Goal: Task Accomplishment & Management: Complete application form

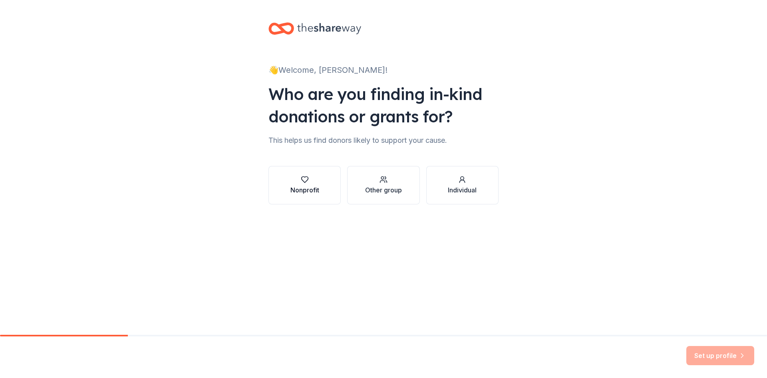
click at [307, 189] on div "Nonprofit" at bounding box center [304, 190] width 29 height 10
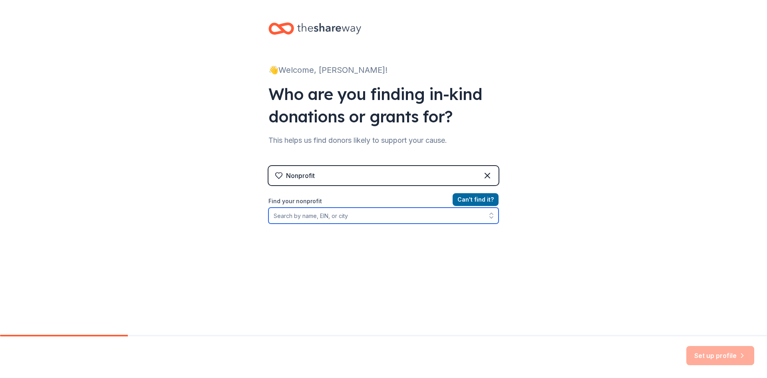
click at [306, 217] on input "Find your nonprofit" at bounding box center [384, 215] width 230 height 16
type input "Charity HQ"
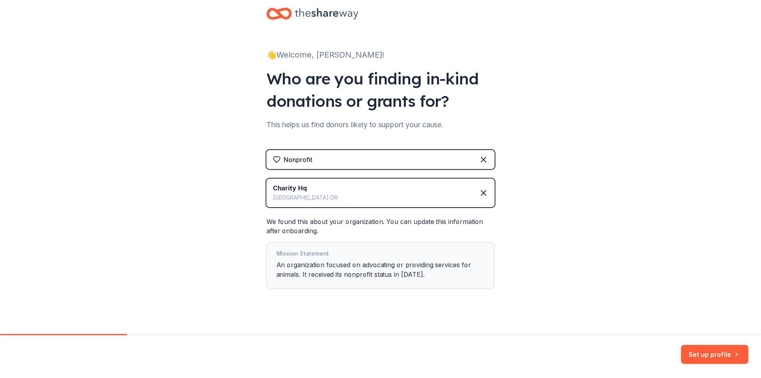
scroll to position [26, 0]
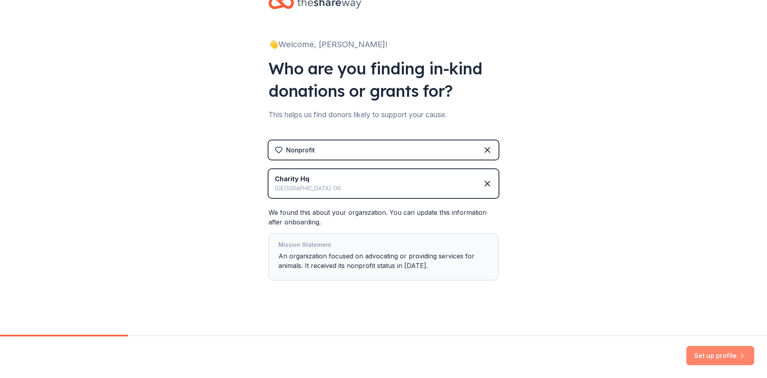
click at [716, 355] on button "Set up profile" at bounding box center [720, 355] width 68 height 19
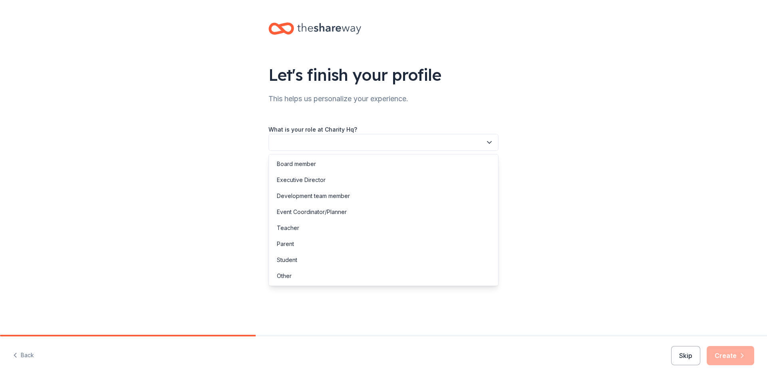
click at [319, 144] on button "button" at bounding box center [384, 142] width 230 height 17
click at [322, 178] on div "Executive Director" at bounding box center [301, 180] width 49 height 10
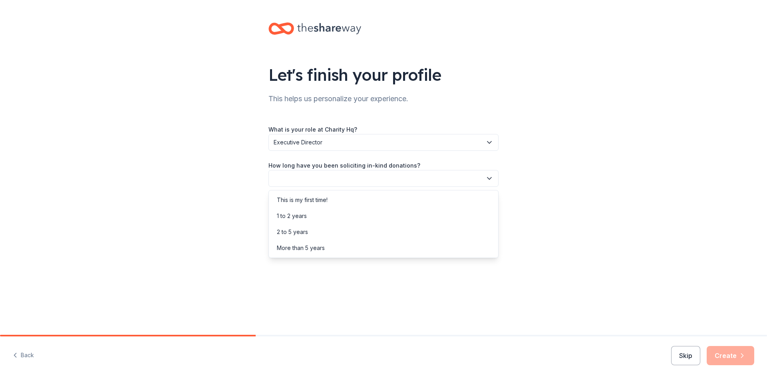
click at [360, 185] on button "button" at bounding box center [384, 178] width 230 height 17
click at [353, 232] on div "2 to 5 years" at bounding box center [384, 232] width 226 height 16
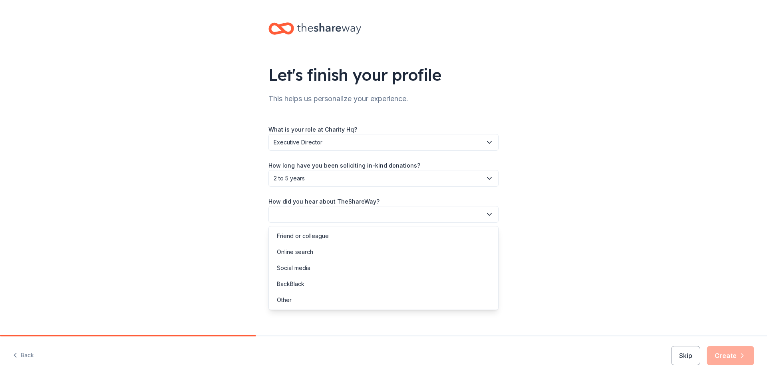
click at [353, 215] on button "button" at bounding box center [384, 214] width 230 height 17
click at [346, 251] on div "Online search" at bounding box center [384, 252] width 226 height 16
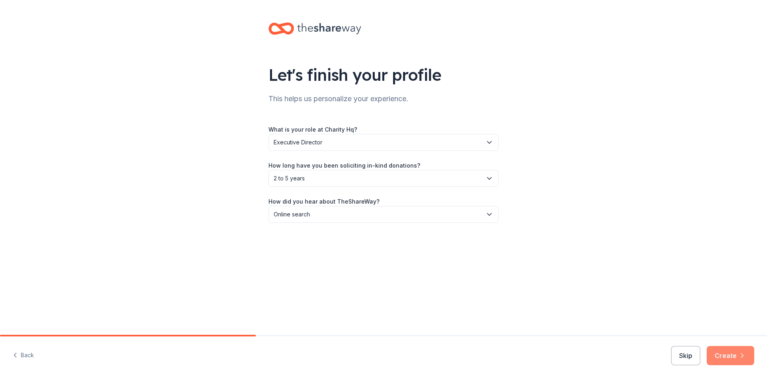
click at [735, 358] on button "Create" at bounding box center [731, 355] width 48 height 19
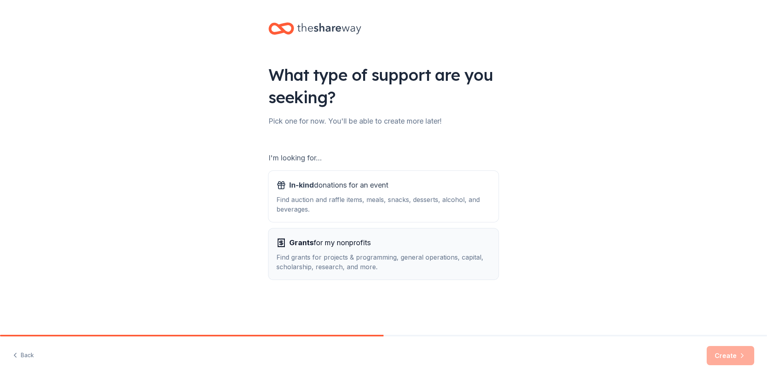
click at [405, 243] on div "Grants for my nonprofits" at bounding box center [384, 242] width 214 height 13
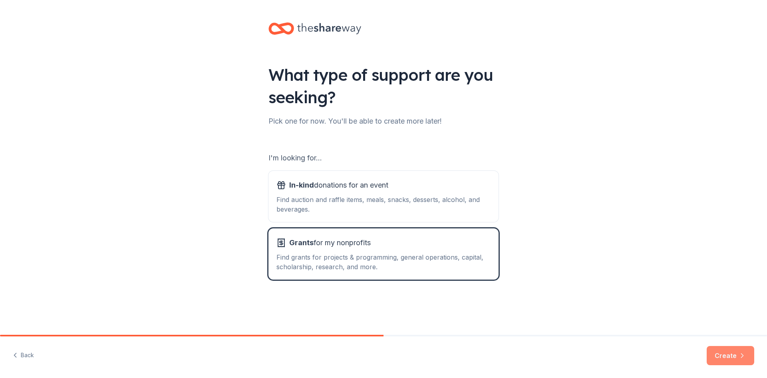
click at [726, 356] on button "Create" at bounding box center [731, 355] width 48 height 19
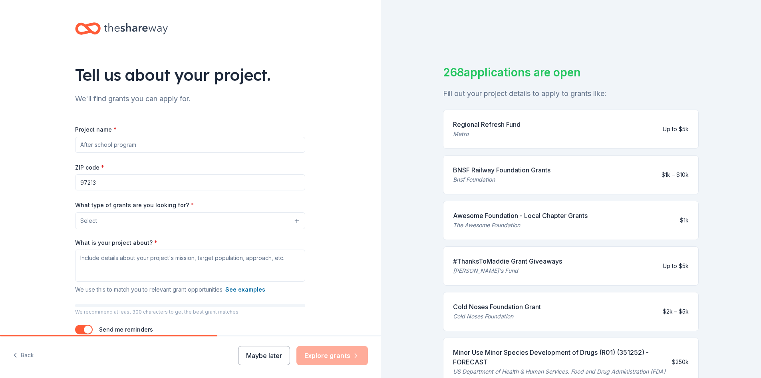
click at [145, 144] on input "Project name *" at bounding box center [190, 145] width 230 height 16
type input "Free Spay/Neuter Clinics on [GEOGRAPHIC_DATA]"
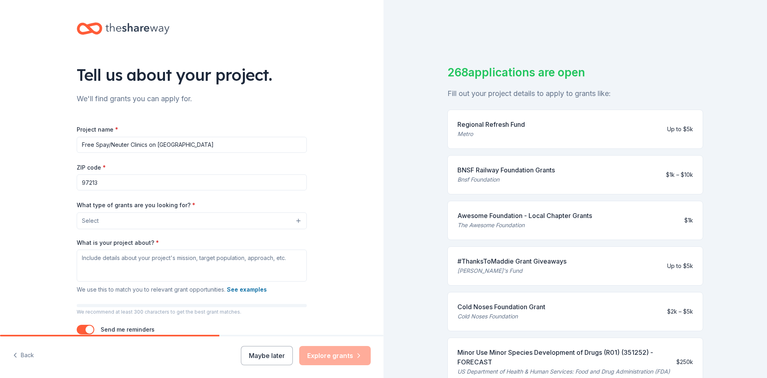
click at [244, 223] on button "Select" at bounding box center [192, 220] width 230 height 17
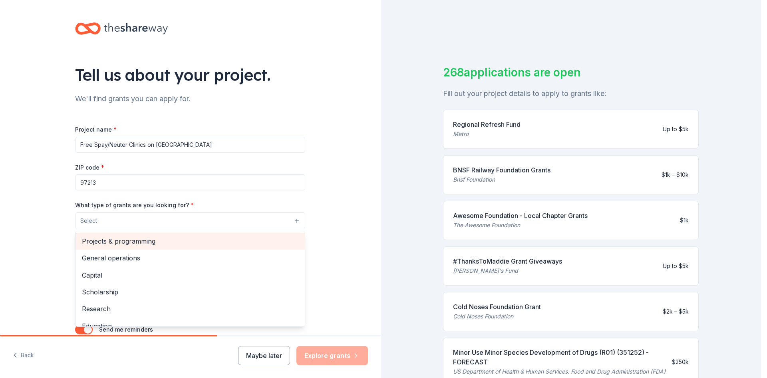
click at [162, 243] on span "Projects & programming" at bounding box center [190, 241] width 217 height 10
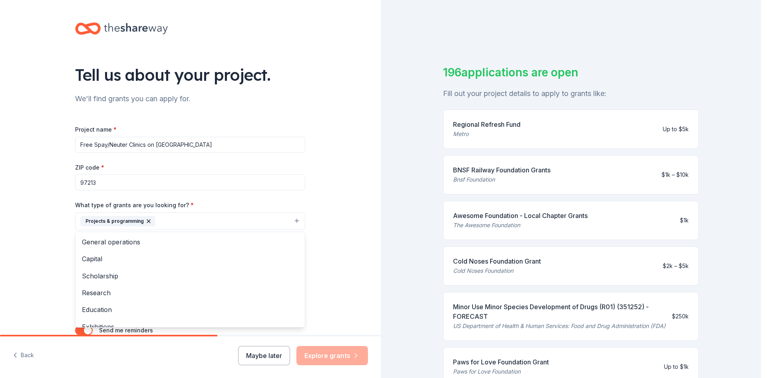
click at [42, 237] on div "Tell us about your project. We'll find grants you can apply for. Project name *…" at bounding box center [190, 191] width 381 height 383
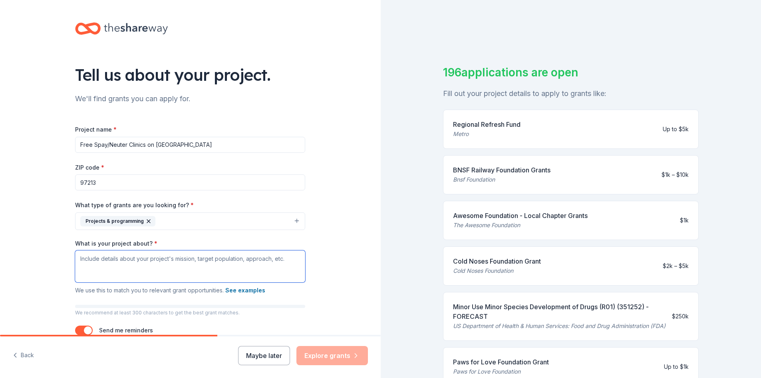
drag, startPoint x: 100, startPoint y: 261, endPoint x: 115, endPoint y: 266, distance: 15.7
click at [100, 261] on textarea "What is your project about? *" at bounding box center [190, 266] width 230 height 32
type textarea "T"
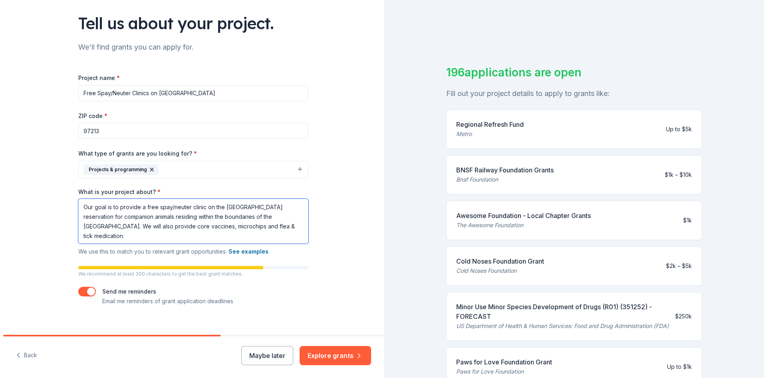
scroll to position [61, 0]
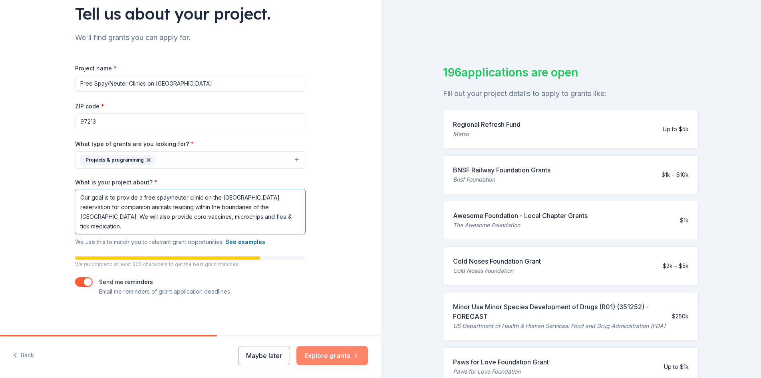
type textarea "Our goal is to provide a free spay/neuter clinic on the [GEOGRAPHIC_DATA] reser…"
click at [327, 350] on button "Explore grants" at bounding box center [332, 355] width 72 height 19
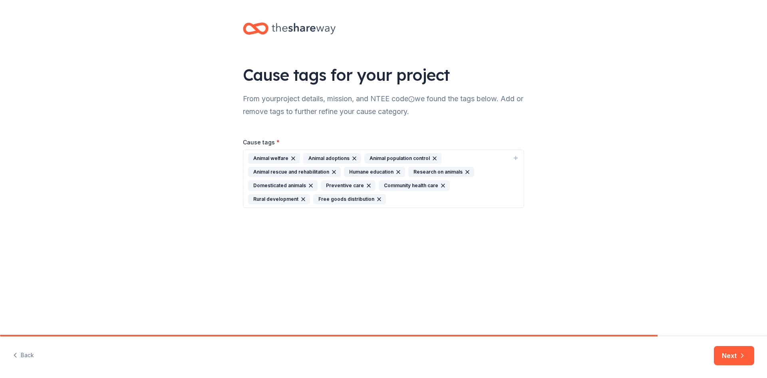
click at [376, 199] on icon "button" at bounding box center [379, 199] width 6 height 6
click at [317, 199] on div "Animal welfare Animal adoptions Animal population control Animal rescue and reh…" at bounding box center [378, 178] width 261 height 51
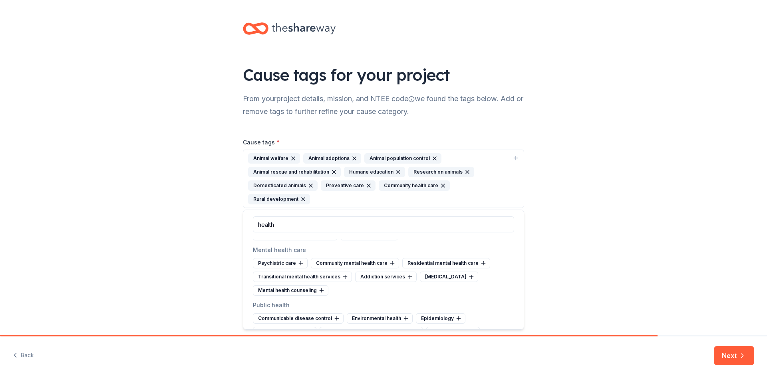
scroll to position [228, 0]
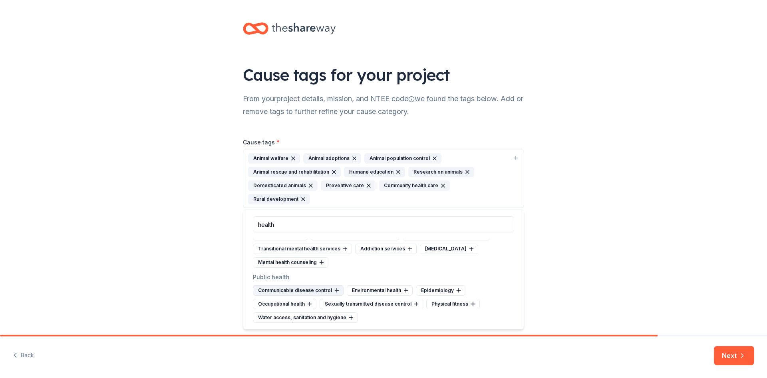
click at [316, 290] on div "Communicable disease control" at bounding box center [298, 290] width 91 height 10
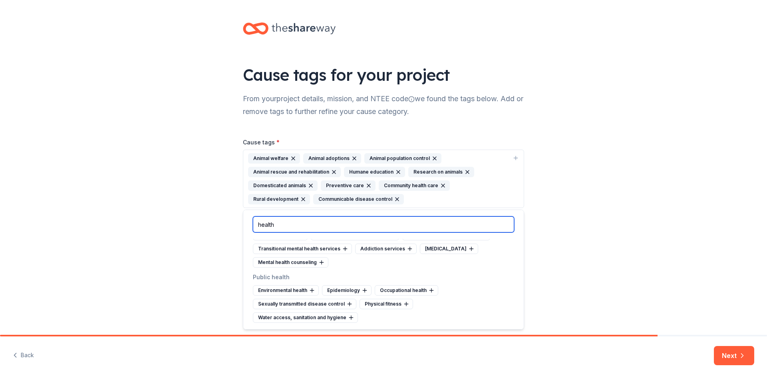
drag, startPoint x: 298, startPoint y: 226, endPoint x: 254, endPoint y: 225, distance: 43.6
click at [254, 225] on input "health" at bounding box center [383, 224] width 261 height 16
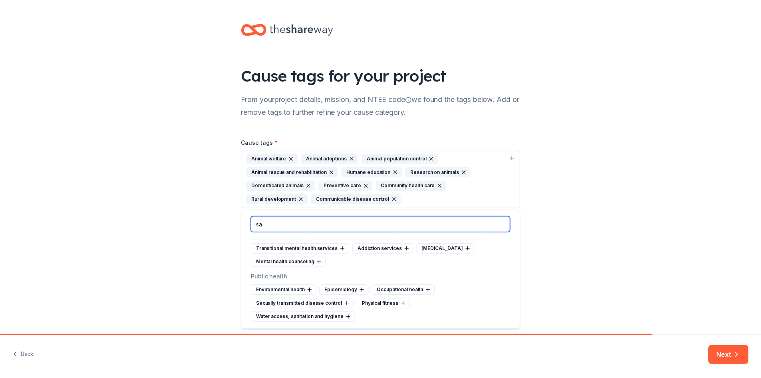
scroll to position [0, 0]
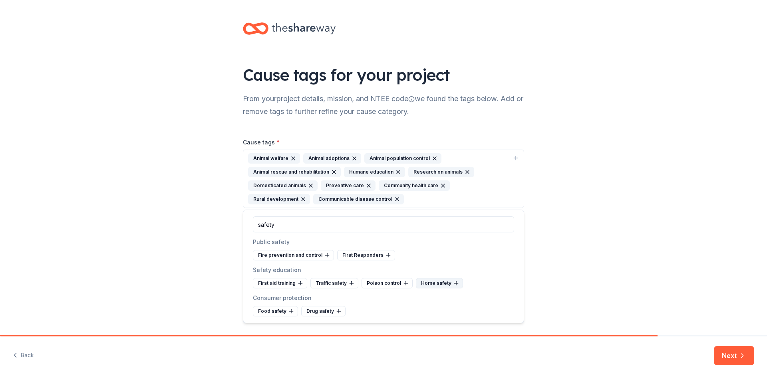
click at [436, 283] on div "Home safety" at bounding box center [439, 283] width 47 height 10
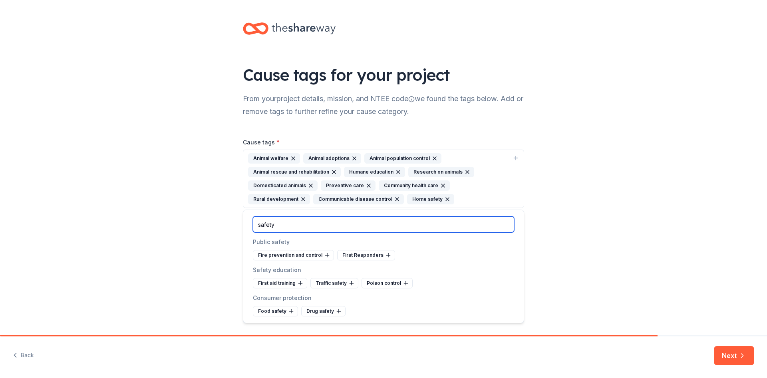
drag, startPoint x: 292, startPoint y: 227, endPoint x: 236, endPoint y: 227, distance: 55.9
click at [236, 227] on body "Cause tags for your project From your project details, mission, and NTEE code w…" at bounding box center [383, 189] width 767 height 378
type input "s"
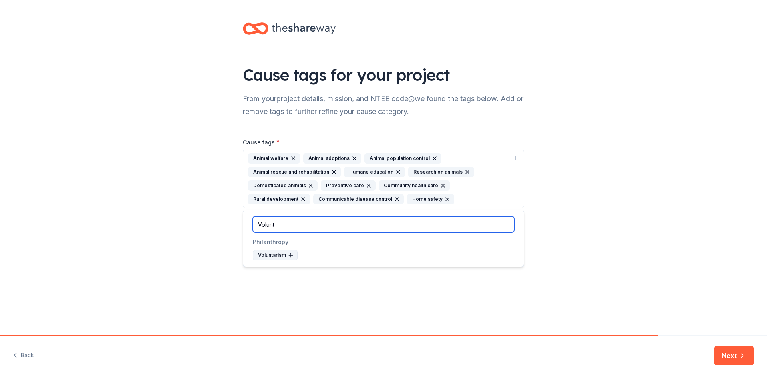
type input "Volunt"
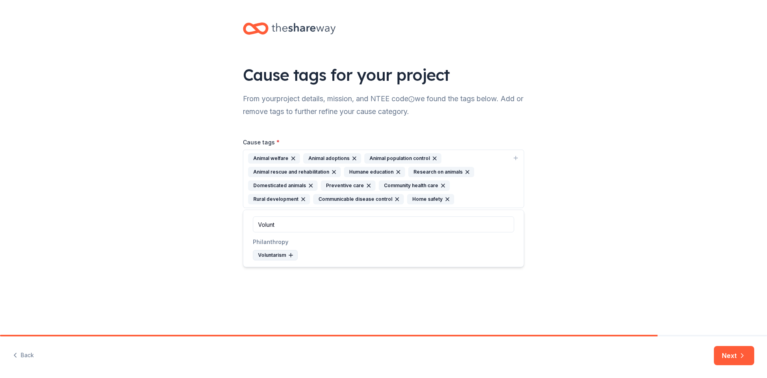
click at [282, 257] on div "Voluntarism" at bounding box center [275, 255] width 45 height 10
click at [730, 359] on button "Next" at bounding box center [734, 355] width 40 height 19
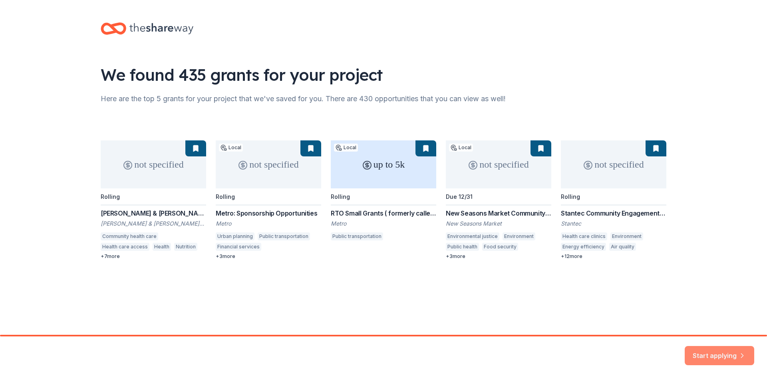
click at [714, 352] on button "Start applying" at bounding box center [720, 350] width 70 height 19
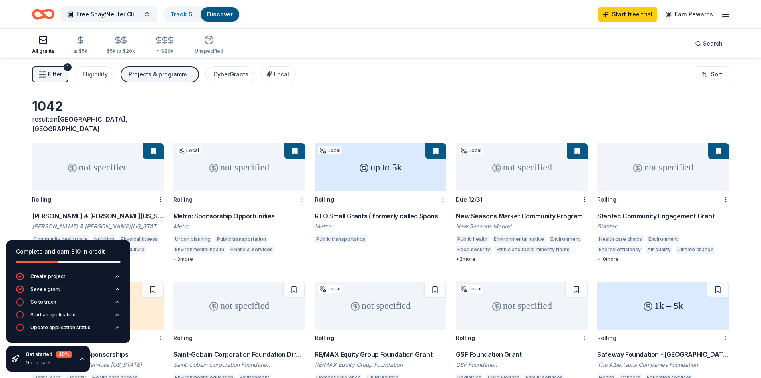
click at [45, 14] on icon "Home" at bounding box center [39, 14] width 12 height 8
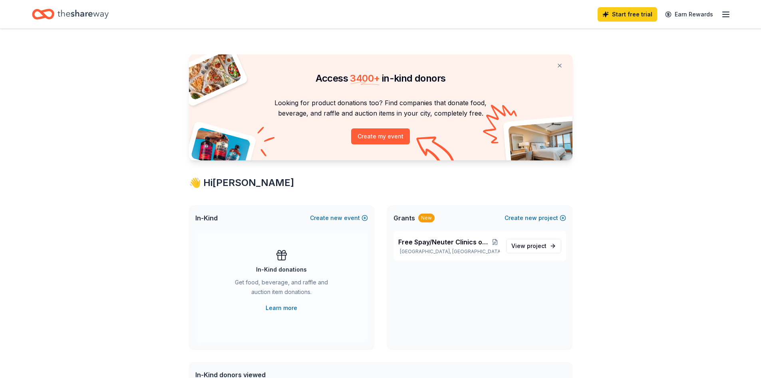
click at [722, 17] on icon "button" at bounding box center [726, 15] width 10 height 10
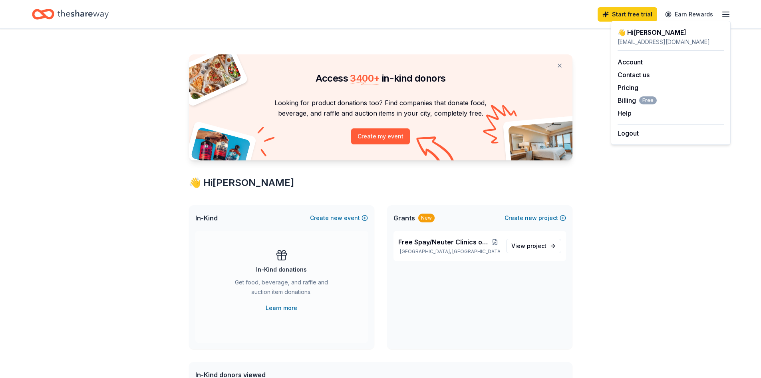
click at [739, 39] on div "Access 3400 + in-kind donors Looking for product donations too? Find companies …" at bounding box center [380, 315] width 761 height 573
